Goal: Information Seeking & Learning: Find specific fact

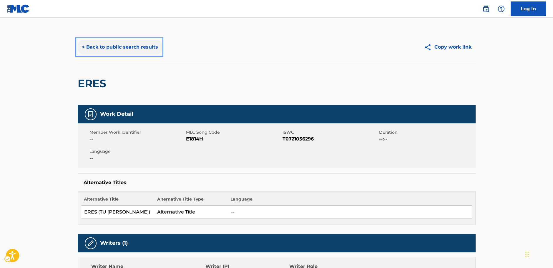
click at [132, 44] on button "< Back to public search results" at bounding box center [120, 47] width 84 height 15
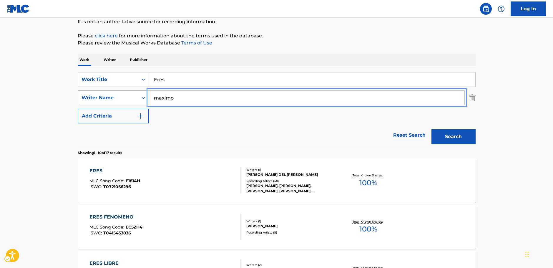
drag, startPoint x: 180, startPoint y: 97, endPoint x: 114, endPoint y: 104, distance: 65.8
click at [114, 104] on div "SearchWithCriteriab2dc6706-aca7-4279-bec4-255e5f5ff695 Writer Name maximo" at bounding box center [277, 97] width 398 height 15
paste input "[PERSON_NAME]"
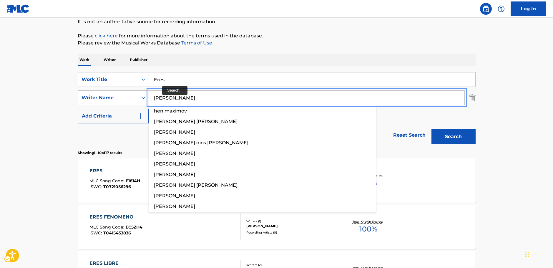
type input "[PERSON_NAME]"
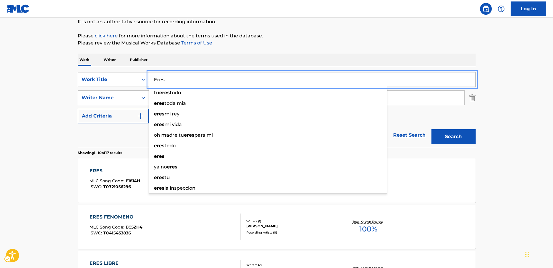
drag, startPoint x: 156, startPoint y: 78, endPoint x: 114, endPoint y: 80, distance: 42.5
click at [114, 80] on div "SearchWithCriteria8a12aff6-3fe6-4ec9-97a5-5cb9d7aaf7ed Work Title Eres tu eres …" at bounding box center [277, 79] width 398 height 15
paste input "Like a Lullabye"
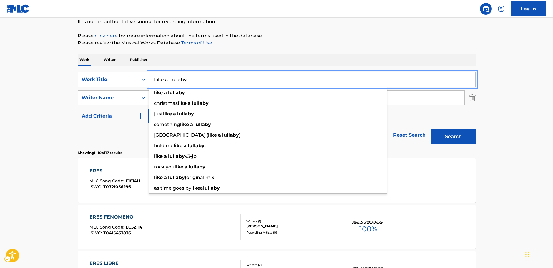
type input "Like a Lullaby"
click at [464, 137] on button "Search" at bounding box center [453, 136] width 44 height 15
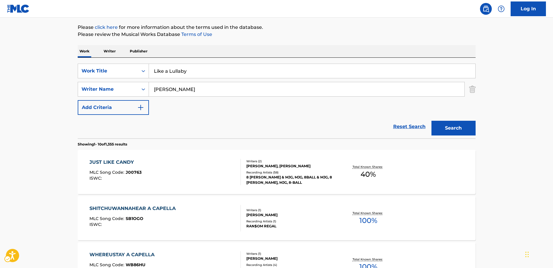
scroll to position [66, 0]
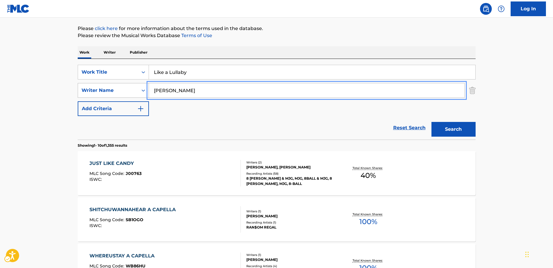
drag, startPoint x: 174, startPoint y: 94, endPoint x: 113, endPoint y: 97, distance: 60.7
click at [107, 96] on div "SearchWithCriteriab2dc6706-aca7-4279-bec4-255e5f5ff695 Writer Name [PERSON_NAME]" at bounding box center [277, 90] width 398 height 15
paste input "Welle"
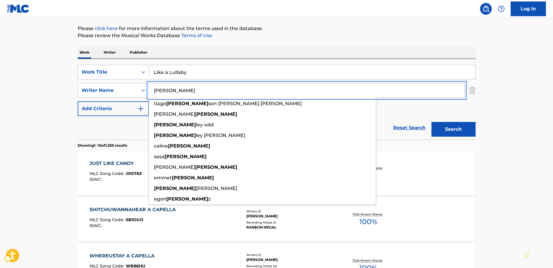
type input "[PERSON_NAME]"
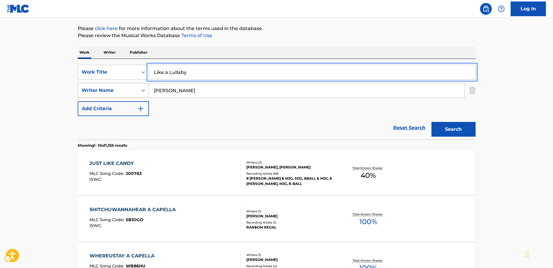
drag, startPoint x: 144, startPoint y: 81, endPoint x: 113, endPoint y: 91, distance: 33.0
paste input "Horses"
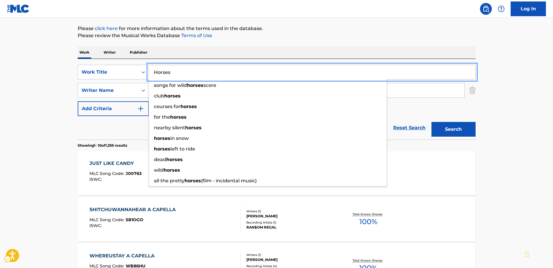
type input "Horses"
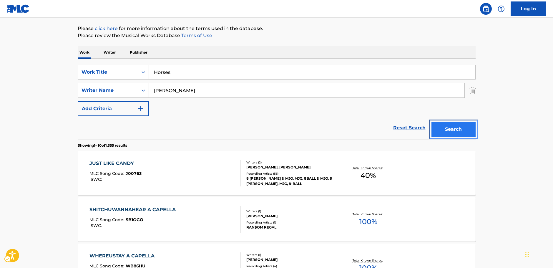
click at [467, 129] on button "Search" at bounding box center [453, 129] width 44 height 15
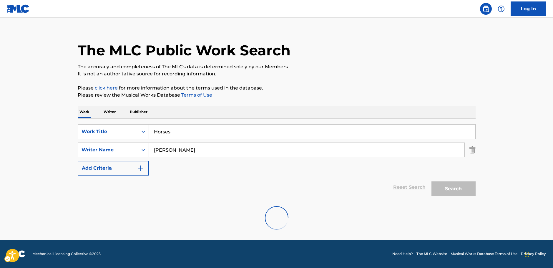
scroll to position [0, 0]
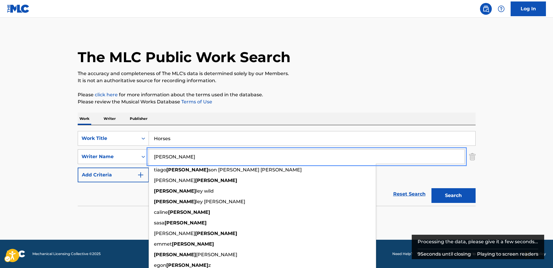
drag, startPoint x: 169, startPoint y: 156, endPoint x: 106, endPoint y: 158, distance: 62.7
click at [107, 158] on div "SearchWithCriteriab2dc6706-aca7-4279-bec4-255e5f5ff695 Writer Name [PERSON_NAME…" at bounding box center [277, 156] width 398 height 15
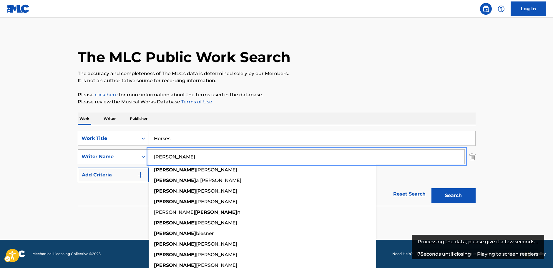
type input "[PERSON_NAME]"
click at [431, 188] on button "Search" at bounding box center [453, 195] width 44 height 15
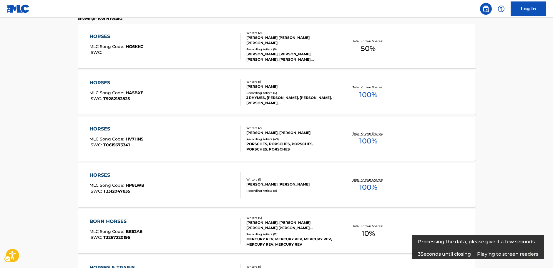
scroll to position [265, 0]
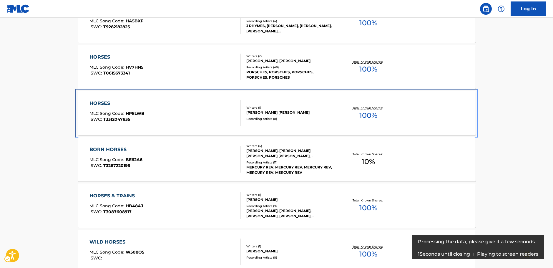
click at [185, 113] on div "HORSES MLC Song Code : HP8LWB ISWC : T3312047835" at bounding box center [164, 113] width 151 height 26
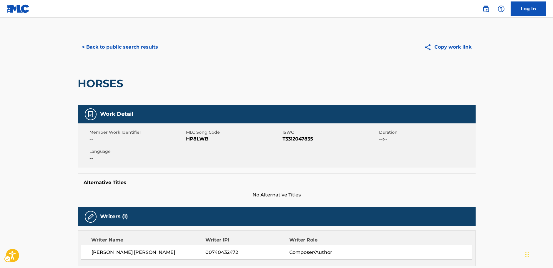
click at [194, 136] on span "MLC Song Code - HP8LWB" at bounding box center [233, 138] width 95 height 7
copy span "HP8LWB"
click at [288, 138] on span "ISWC - T3312047835" at bounding box center [330, 138] width 95 height 7
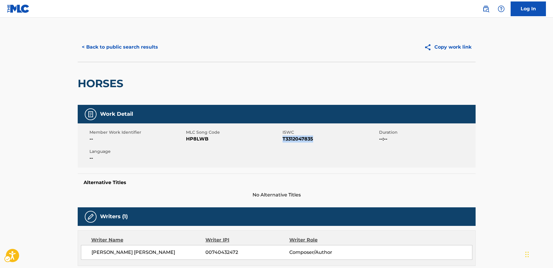
copy span "T3312047835"
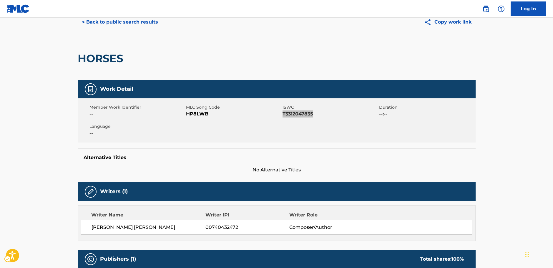
scroll to position [59, 0]
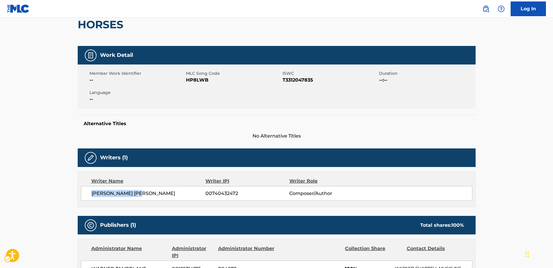
drag, startPoint x: 116, startPoint y: 195, endPoint x: 92, endPoint y: 194, distance: 23.9
click at [92, 194] on span "[PERSON_NAME] [PERSON_NAME]" at bounding box center [149, 193] width 114 height 7
copy span "[PERSON_NAME] [PERSON_NAME]"
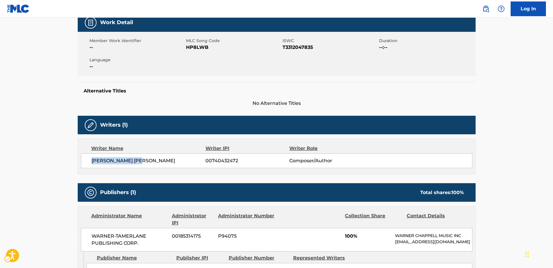
scroll to position [177, 0]
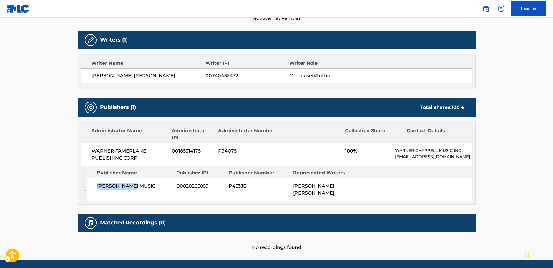
drag, startPoint x: 138, startPoint y: 189, endPoint x: 1, endPoint y: 196, distance: 137.0
click at [84, 191] on div "Admin Original Publisher Connecting Line Publisher Name Publisher IPI Publisher…" at bounding box center [276, 185] width 397 height 38
copy div "Publisher Name Publisher IPI Publisher Number Represented Writers [PERSON_NAME]…"
click at [151, 195] on div "[PERSON_NAME] MUSIC 00820265859 P453JE [PERSON_NAME] [PERSON_NAME]" at bounding box center [280, 190] width 386 height 24
drag, startPoint x: 139, startPoint y: 191, endPoint x: 135, endPoint y: 192, distance: 4.2
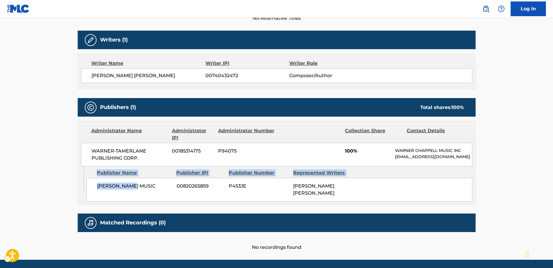
click at [139, 190] on span "[PERSON_NAME] MUSIC" at bounding box center [134, 185] width 75 height 7
click at [128, 190] on span "[PERSON_NAME] MUSIC" at bounding box center [134, 185] width 75 height 7
drag, startPoint x: 122, startPoint y: 192, endPoint x: 92, endPoint y: 192, distance: 30.3
click at [92, 192] on div "[PERSON_NAME] MUSIC 00820265859 P453JE [PERSON_NAME] [PERSON_NAME]" at bounding box center [280, 190] width 386 height 24
copy span "[PERSON_NAME] MUSIC"
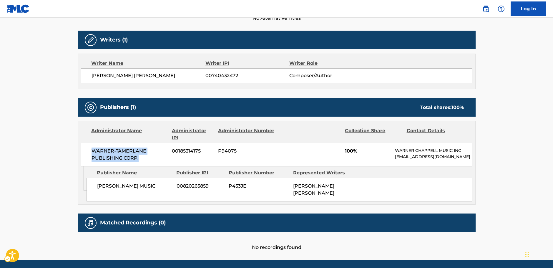
drag, startPoint x: 141, startPoint y: 158, endPoint x: 89, endPoint y: 151, distance: 52.3
click at [89, 151] on div "WARNER-[PERSON_NAME] PUBLISHING CORP. 00185314175 P94075 100% [PERSON_NAME] MUS…" at bounding box center [276, 155] width 391 height 24
copy span "WARNER-TAMERLANE PUBLISHING CORP."
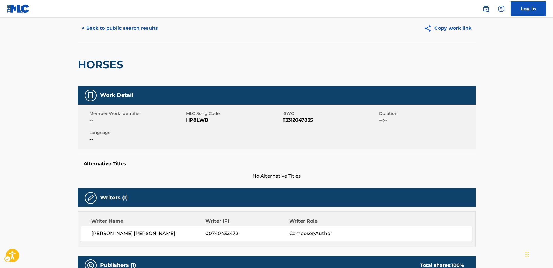
scroll to position [0, 0]
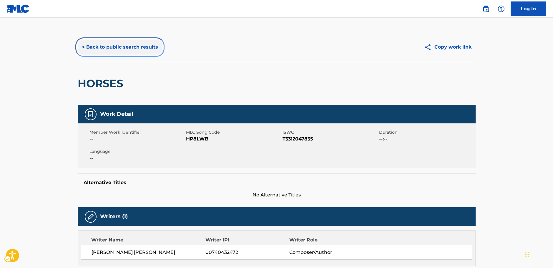
click at [92, 43] on button "< Back to public search results" at bounding box center [120, 47] width 84 height 15
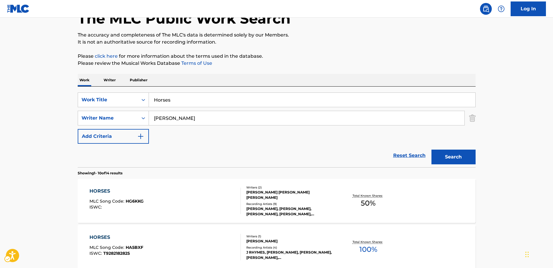
scroll to position [4, 0]
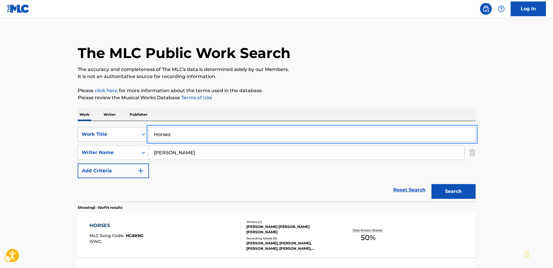
drag, startPoint x: 180, startPoint y: 132, endPoint x: 102, endPoint y: 130, distance: 77.7
click at [98, 130] on div "SearchWithCriteria8a12aff6-3fe6-4ec9-97a5-5cb9d7aaf7ed Work Title Horses" at bounding box center [277, 134] width 398 height 15
paste input "You Got Yr. Cherry Bomb"
type input "You Got Yr. Cherry Bomb"
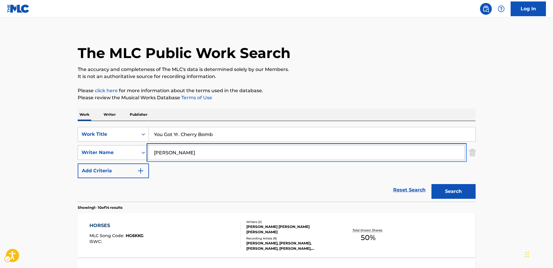
drag, startPoint x: 137, startPoint y: 154, endPoint x: 108, endPoint y: 156, distance: 29.2
click at [107, 156] on div "SearchWithCriteriab2dc6706-aca7-4279-bec4-255e5f5ff695 Writer Name [PERSON_NAME]" at bounding box center [277, 152] width 398 height 15
paste input "[PERSON_NAME]"
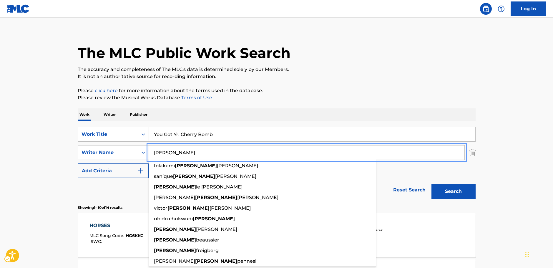
type input "[PERSON_NAME]"
click at [461, 195] on button "Search" at bounding box center [453, 191] width 44 height 15
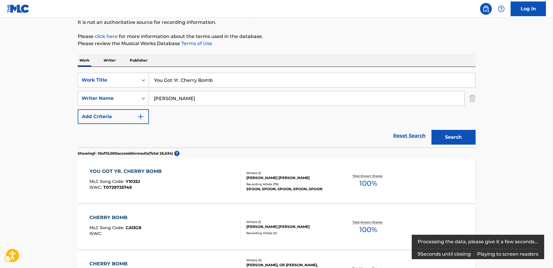
scroll to position [59, 0]
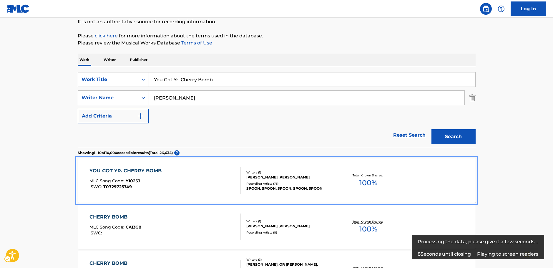
click at [150, 178] on div "YOU GOT YR. CHERRY BOMB MLC Song Code : Y1025J ISWC : T0729725749" at bounding box center [126, 180] width 75 height 26
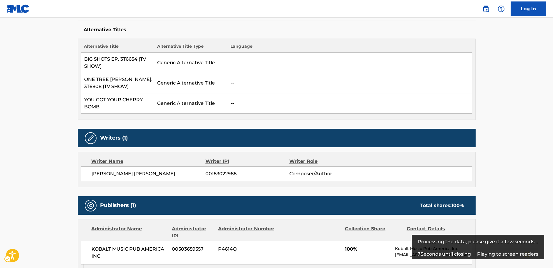
scroll to position [64, 0]
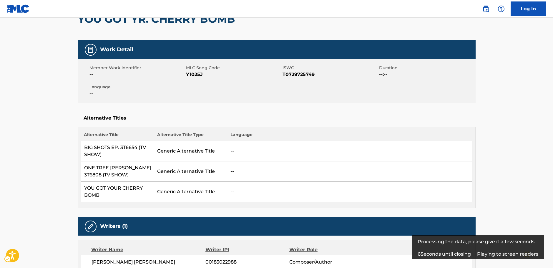
click at [196, 75] on span "MLC Song Code - Y1025J" at bounding box center [233, 74] width 95 height 7
copy span "Y1025J"
click at [295, 74] on span "ISWC - T0729725749" at bounding box center [330, 74] width 95 height 7
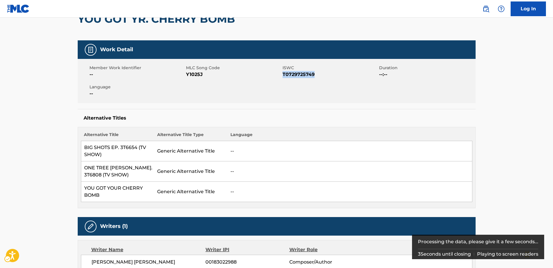
copy span "T0729725749"
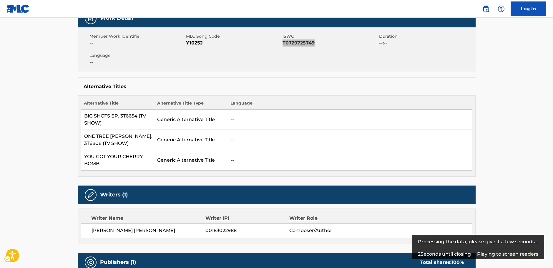
scroll to position [182, 0]
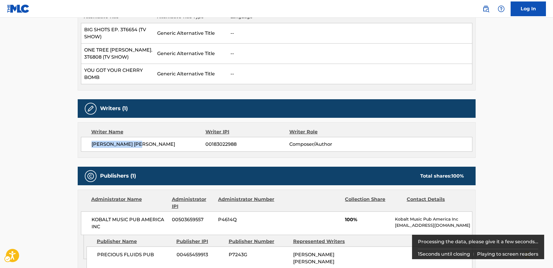
drag, startPoint x: 147, startPoint y: 142, endPoint x: 82, endPoint y: 146, distance: 65.4
click at [82, 146] on div "[PERSON_NAME] [PERSON_NAME] 00183022988 Composer/Author" at bounding box center [276, 144] width 391 height 15
copy span "[PERSON_NAME] [PERSON_NAME]"
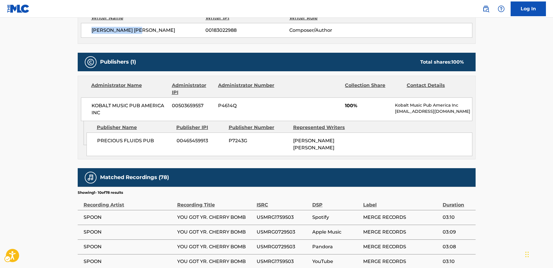
scroll to position [300, 0]
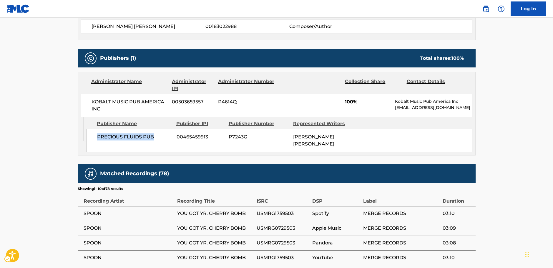
drag, startPoint x: 158, startPoint y: 141, endPoint x: 94, endPoint y: 140, distance: 63.6
click at [94, 140] on div "PRECIOUS FLUIDS PUB 00465459913 P7243G [PERSON_NAME] [PERSON_NAME]" at bounding box center [280, 141] width 386 height 24
copy span "PRECIOUS FLUIDS PUB"
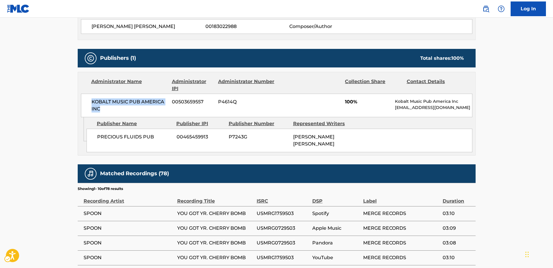
drag, startPoint x: 107, startPoint y: 109, endPoint x: 82, endPoint y: 102, distance: 25.6
click at [82, 102] on div "KOBALT MUSIC PUB AMERICA INC 00503659557 P4614Q 100% Kobalt Music Pub America I…" at bounding box center [276, 106] width 391 height 24
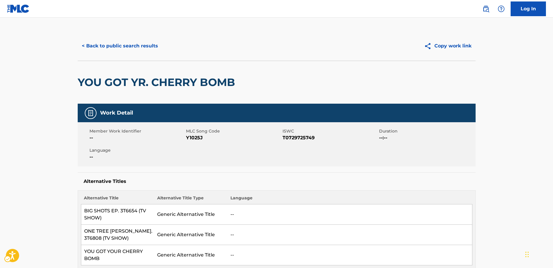
scroll to position [0, 0]
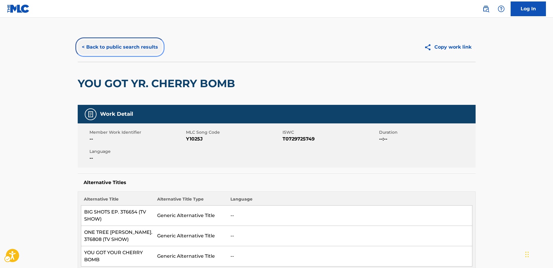
click at [107, 49] on button "< Back to public search results" at bounding box center [120, 47] width 84 height 15
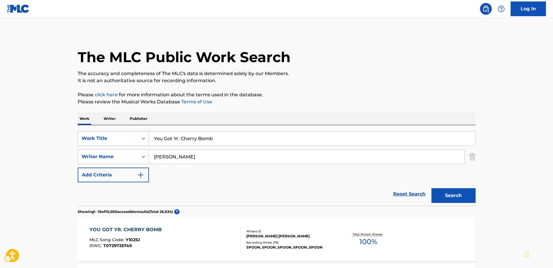
click at [142, 138] on icon "Search Form" at bounding box center [144, 138] width 4 height 2
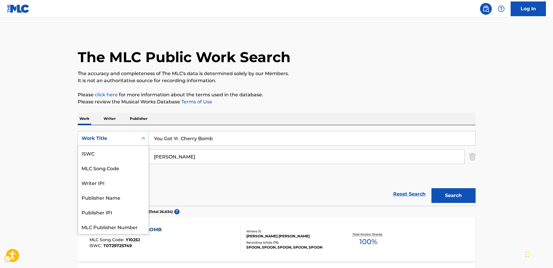
scroll to position [15, 0]
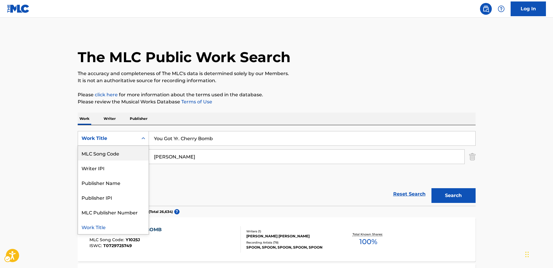
click at [119, 152] on div "MLC Song Code" at bounding box center [113, 153] width 71 height 15
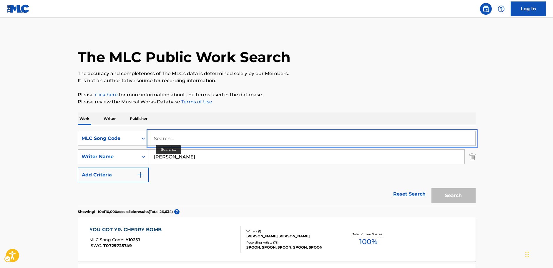
click at [165, 141] on input "Search..." at bounding box center [312, 138] width 326 height 14
paste input "F05347"
type input "F05347"
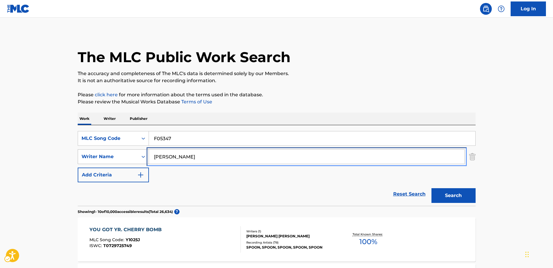
click at [135, 158] on div "SearchWithCriteriab2dc6706-aca7-4279-bec4-255e5f5ff695 Writer Name [PERSON_NAME]" at bounding box center [277, 156] width 398 height 15
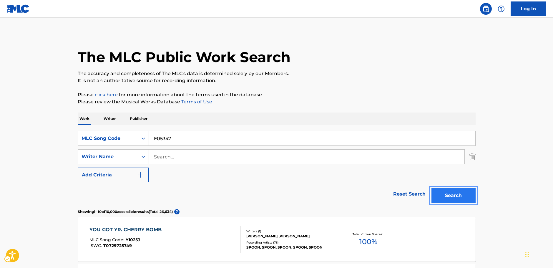
click at [454, 198] on button "Search" at bounding box center [453, 195] width 44 height 15
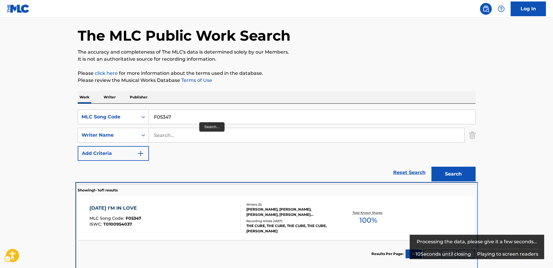
scroll to position [52, 0]
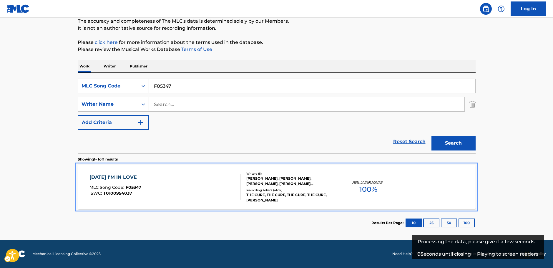
click at [197, 185] on div "[DATE] I'M IN LOVE MLC Song Code : F05347 ISWC : T0100954037" at bounding box center [164, 187] width 151 height 26
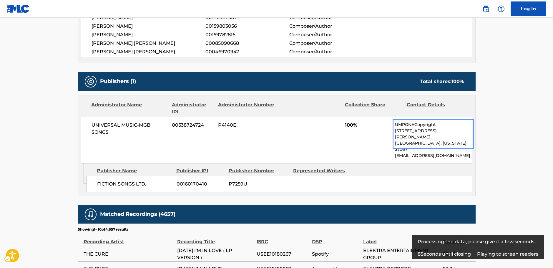
click at [299, 140] on div "UNIVERSAL MUSIC-MGB SONGS 00538724724 P4140E 100% UMPGNACopyright [STREET_ADDRE…" at bounding box center [276, 140] width 391 height 47
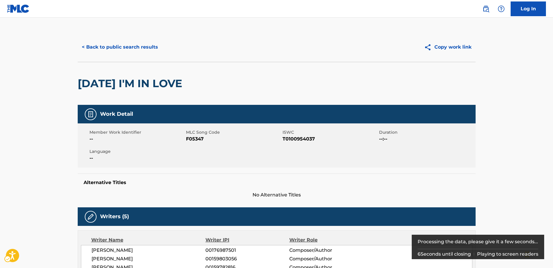
click at [291, 136] on span "ISWC - T0100954037" at bounding box center [330, 138] width 95 height 7
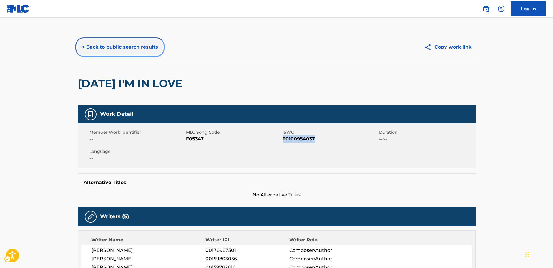
click at [128, 44] on button "< Back to public search results" at bounding box center [120, 47] width 84 height 15
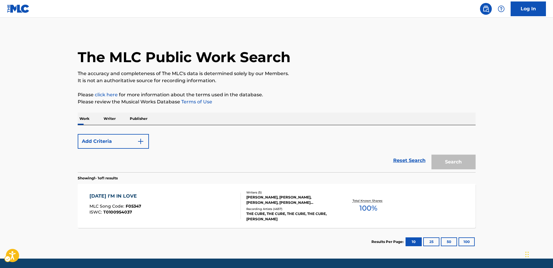
scroll to position [19, 0]
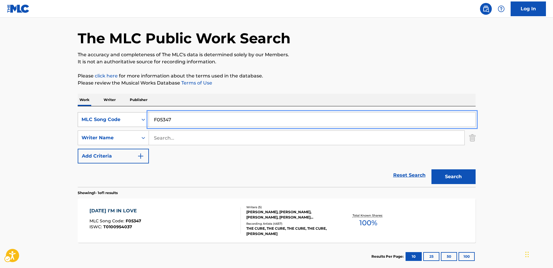
drag, startPoint x: 178, startPoint y: 117, endPoint x: 138, endPoint y: 121, distance: 40.2
click at [138, 121] on div "SearchWithCriteria45992765-cc2b-4483-91df-18db6463ef1f MLC Song Code F05347" at bounding box center [277, 119] width 398 height 15
paste input "M04632"
type input "M04632"
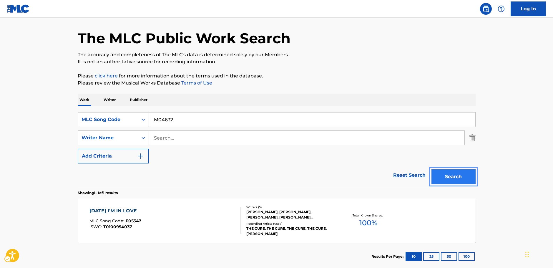
click at [463, 175] on button "Search" at bounding box center [453, 176] width 44 height 15
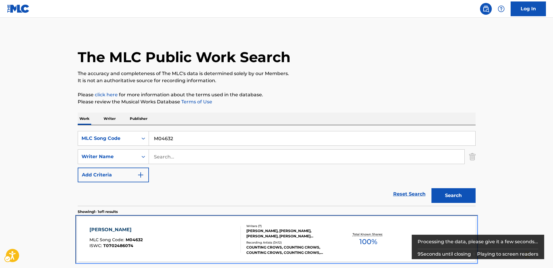
click at [176, 238] on div "[PERSON_NAME] MLC Song Code : M04632 ISWC : T0702486074" at bounding box center [164, 239] width 151 height 26
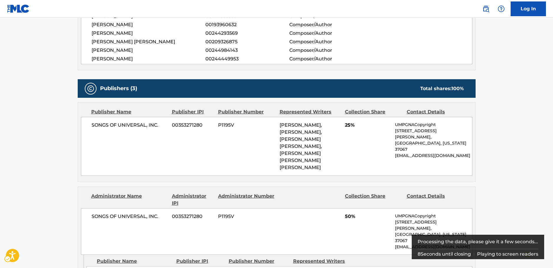
click at [306, 138] on span "[PERSON_NAME], [PERSON_NAME], [PERSON_NAME] [PERSON_NAME], [PERSON_NAME] [PERSO…" at bounding box center [301, 146] width 42 height 48
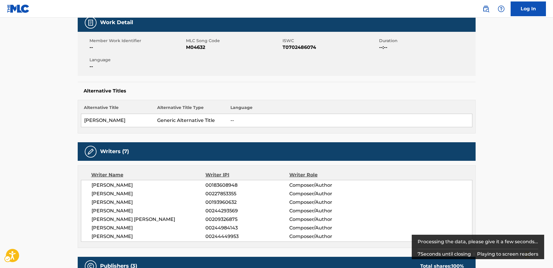
scroll to position [4, 0]
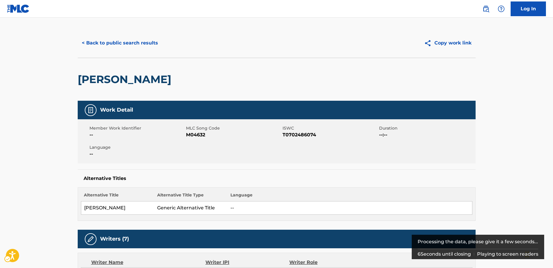
click at [296, 135] on span "ISWC - T0702486074" at bounding box center [330, 134] width 95 height 7
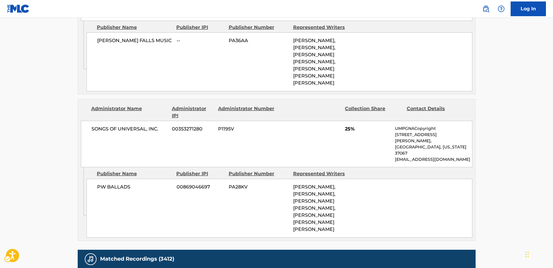
scroll to position [534, 0]
